Goal: Information Seeking & Learning: Learn about a topic

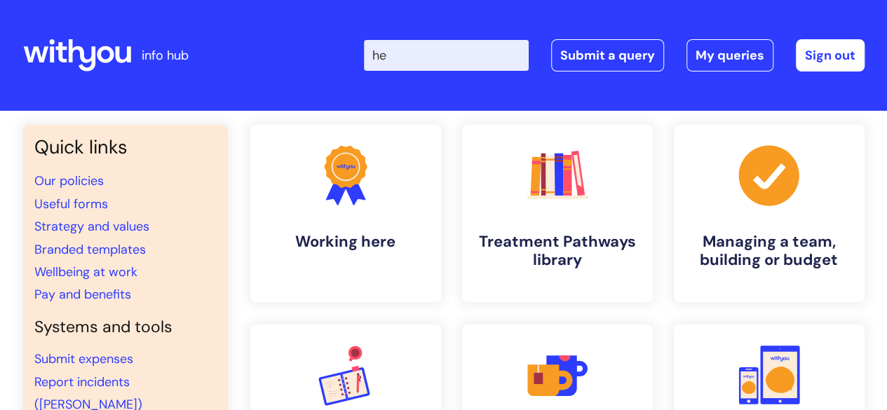
type input "h"
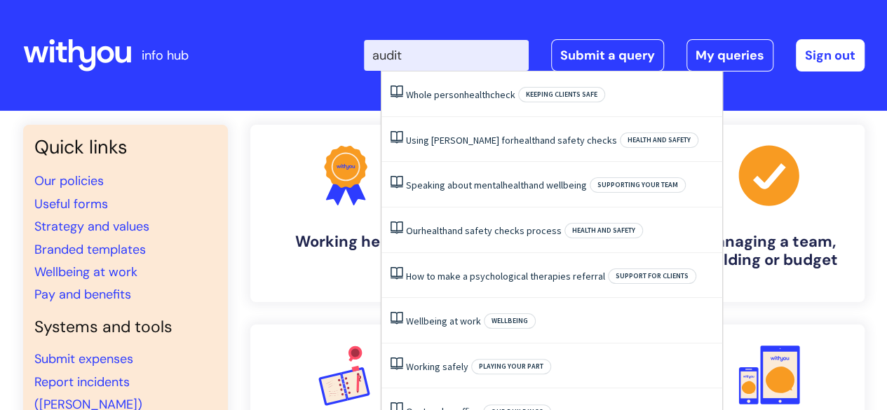
type input "audits"
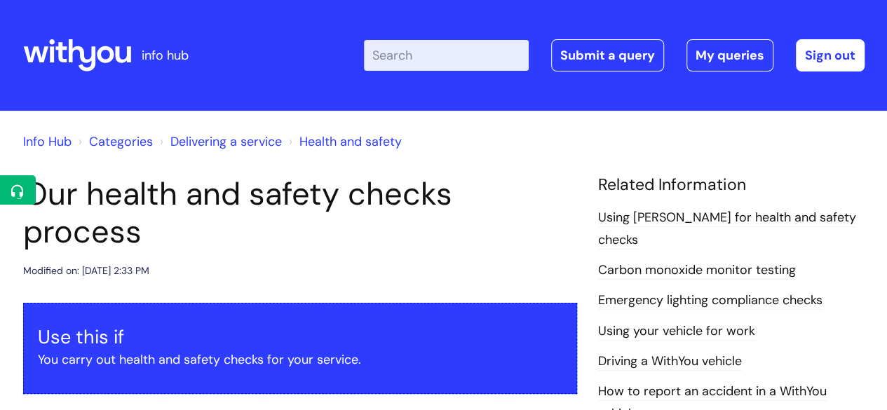
click at [400, 215] on header "Our health and safety checks process Modified on: Wed, 28 May, 2025 at 2:33 PM" at bounding box center [300, 227] width 554 height 104
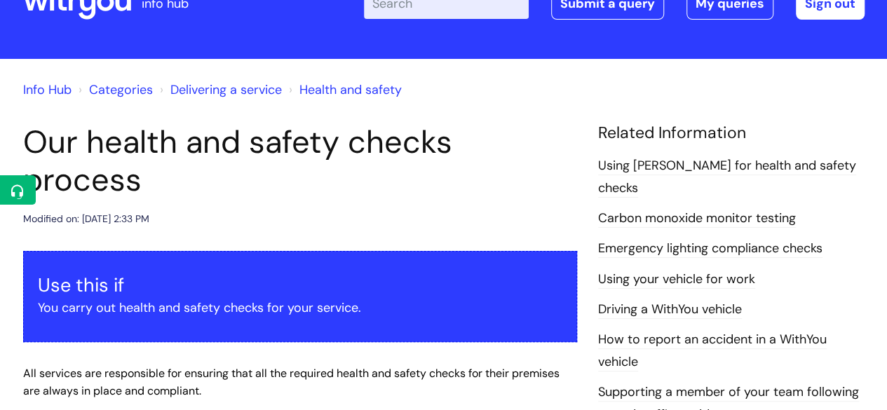
drag, startPoint x: 254, startPoint y: 145, endPoint x: 338, endPoint y: 162, distance: 85.8
click at [338, 162] on h1 "Our health and safety checks process" at bounding box center [300, 161] width 554 height 76
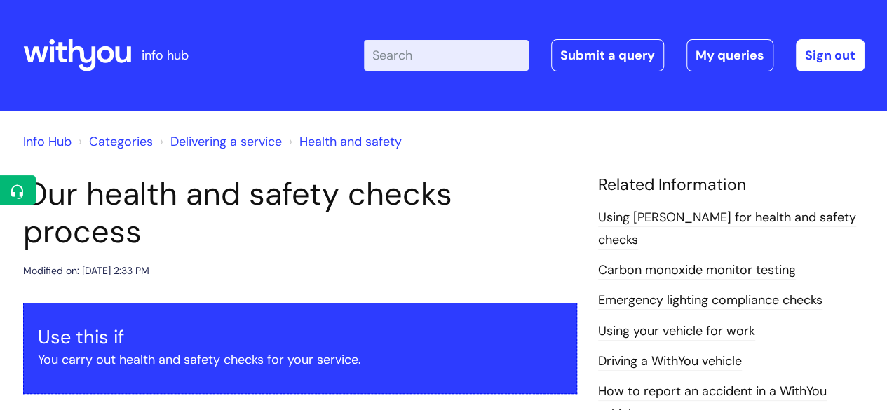
scroll to position [1, 0]
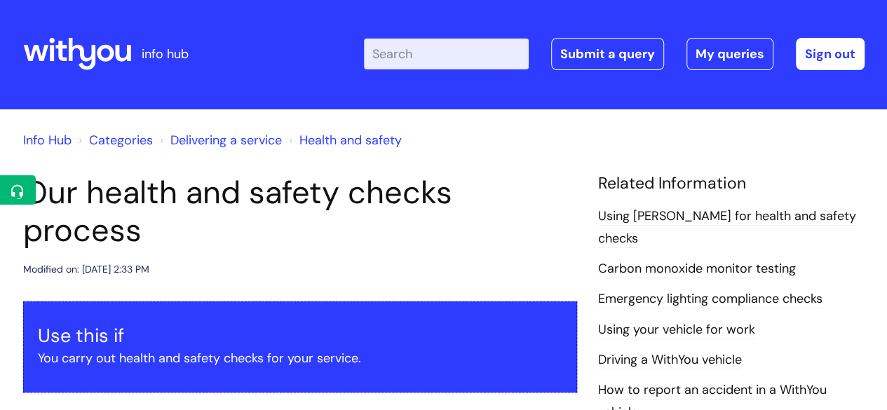
click at [445, 43] on input "Enter your search term here..." at bounding box center [446, 54] width 165 height 31
click at [332, 137] on link "Health and safety" at bounding box center [350, 140] width 102 height 17
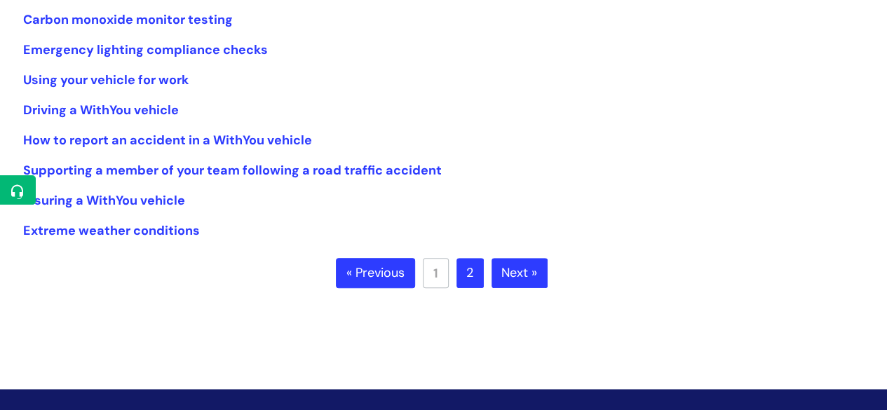
scroll to position [367, 0]
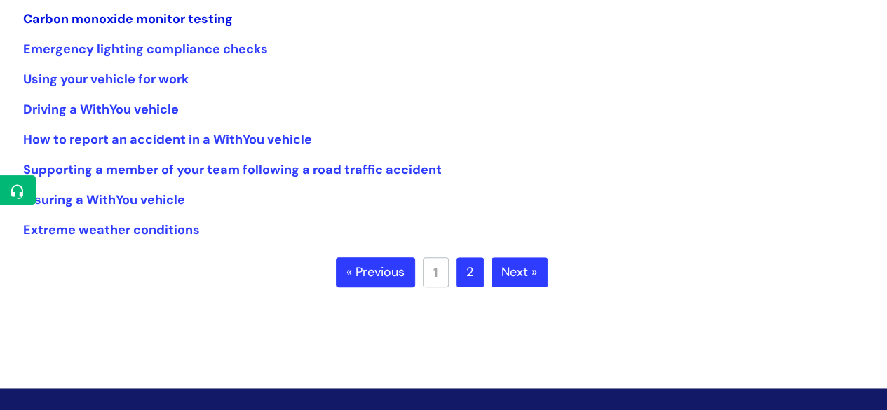
click at [198, 19] on link "Carbon monoxide monitor testing" at bounding box center [128, 19] width 210 height 17
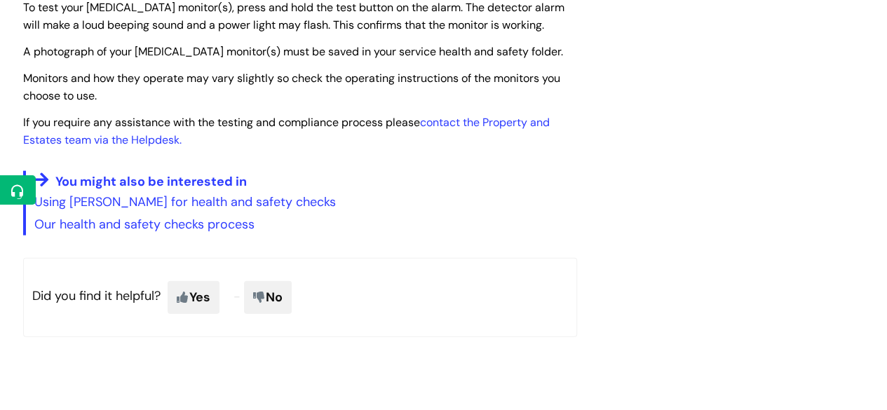
scroll to position [1477, 0]
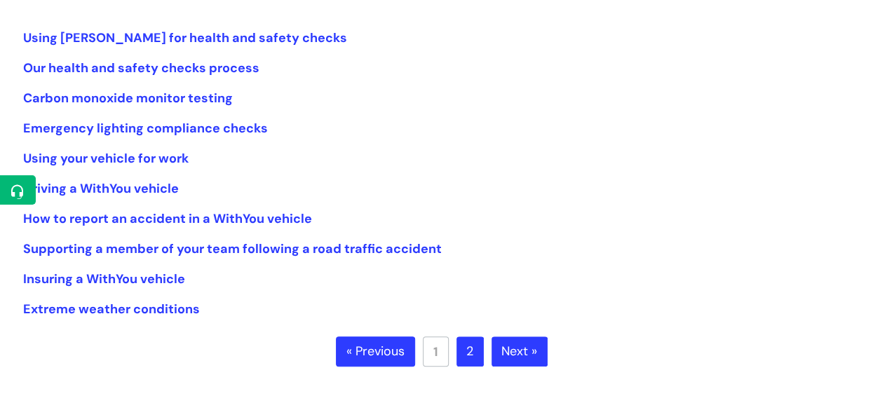
scroll to position [285, 0]
